Goal: Task Accomplishment & Management: Complete application form

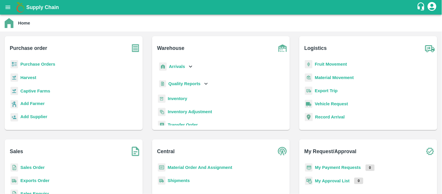
click at [44, 62] on b "Purchase Orders" at bounding box center [37, 64] width 35 height 5
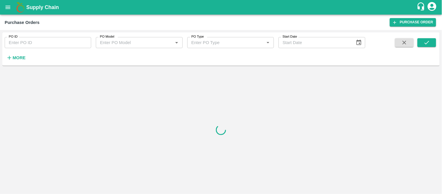
click at [69, 43] on input "PO ID" at bounding box center [48, 42] width 86 height 11
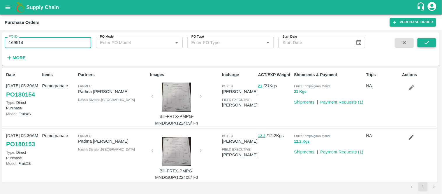
type input "169514"
click at [430, 44] on icon "submit" at bounding box center [426, 42] width 6 height 6
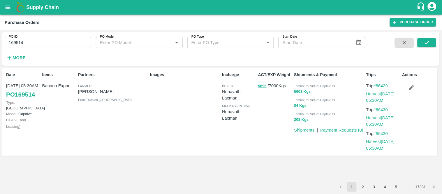
click at [331, 129] on link "Payment Requests ( 0 )" at bounding box center [341, 130] width 43 height 5
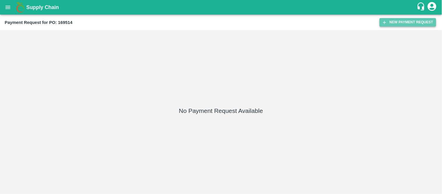
click at [394, 18] on button "New Payment Request" at bounding box center [407, 22] width 56 height 8
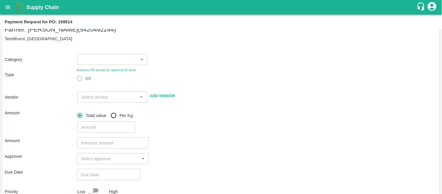
scroll to position [11, 0]
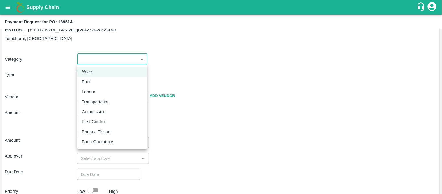
click at [87, 57] on body "Supply Chain Payment Request for PO: 169514 Farmer: [PERSON_NAME] (9420492244) …" at bounding box center [221, 97] width 442 height 194
click at [91, 78] on li "Fruit" at bounding box center [112, 82] width 70 height 10
type input "1"
radio input "true"
type input "[PERSON_NAME] - 9420492244([PERSON_NAME])"
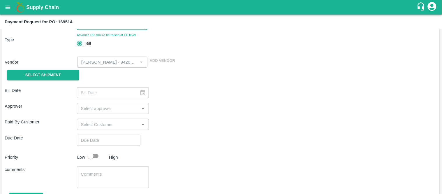
scroll to position [47, 0]
click at [62, 76] on button "Select Shipment" at bounding box center [43, 74] width 72 height 10
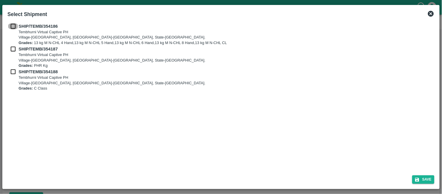
click at [12, 24] on input "checkbox" at bounding box center [13, 26] width 11 height 6
checkbox input "true"
click at [15, 48] on input "checkbox" at bounding box center [13, 49] width 11 height 6
checkbox input "true"
click at [10, 72] on input "checkbox" at bounding box center [13, 71] width 11 height 6
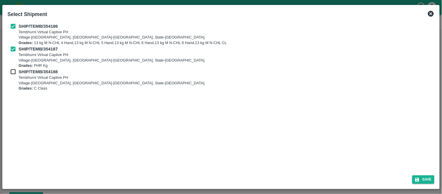
checkbox input "true"
click at [418, 178] on icon "submit" at bounding box center [417, 179] width 4 height 4
type input "[DATE]"
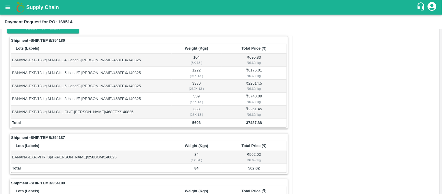
scroll to position [92, 0]
